Goal: Transaction & Acquisition: Subscribe to service/newsletter

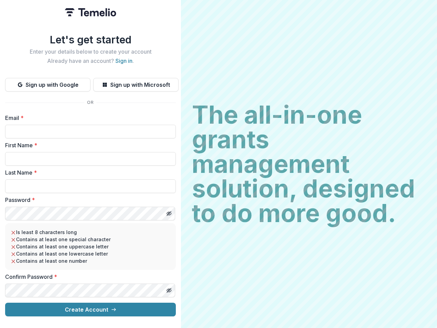
click at [219, 164] on h2 "The all-in-one grants management solution, designed to do more good." at bounding box center [309, 164] width 234 height 123
click at [48, 82] on button "Sign up with Google" at bounding box center [47, 85] width 85 height 14
click at [136, 82] on button "Sign up with Microsoft" at bounding box center [135, 85] width 85 height 14
click at [169, 212] on line "Toggle password visibility" at bounding box center [169, 214] width 4 height 4
click at [169, 288] on line "Toggle password visibility" at bounding box center [169, 290] width 4 height 4
